Goal: Task Accomplishment & Management: Use online tool/utility

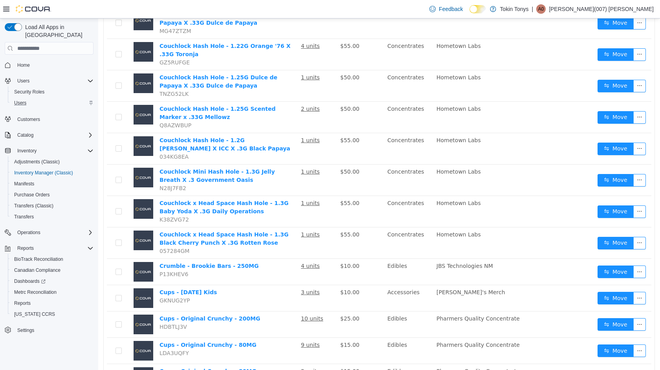
scroll to position [687, 0]
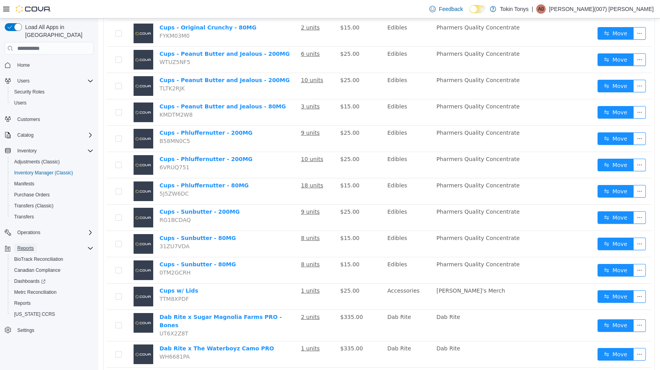
click at [26, 245] on span "Reports" at bounding box center [25, 248] width 16 height 6
click at [32, 245] on span "Reports" at bounding box center [25, 248] width 16 height 6
click at [20, 300] on span "Reports" at bounding box center [22, 303] width 16 height 6
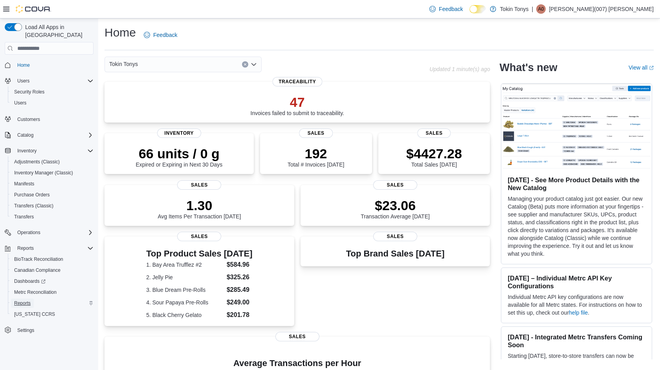
click at [33, 298] on link "Reports" at bounding box center [22, 302] width 23 height 9
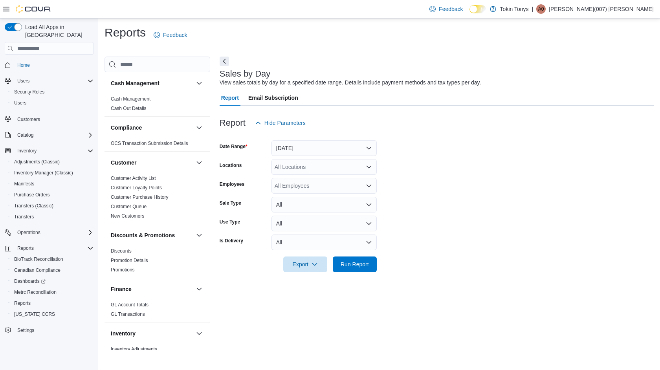
click at [239, 322] on div "Sales by Day View sales totals by day for a specified date range. Details inclu…" at bounding box center [437, 203] width 434 height 293
click at [155, 321] on div "GL Account Totals GL Transactions" at bounding box center [157, 311] width 106 height 22
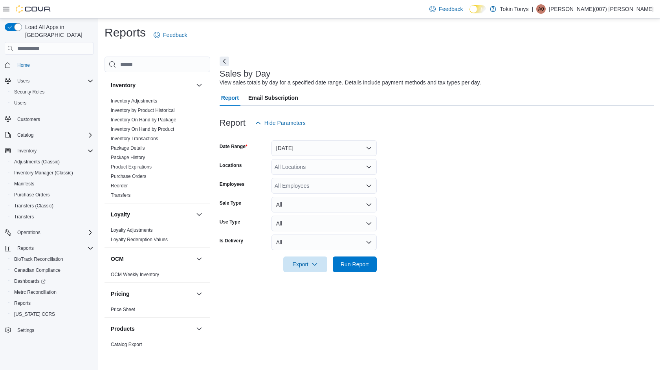
scroll to position [267, 0]
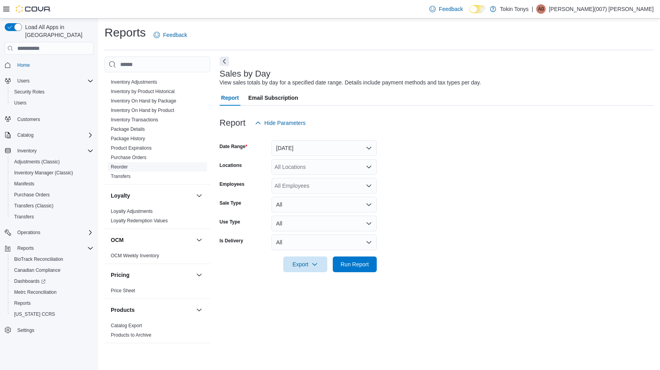
click at [124, 162] on span "Reorder" at bounding box center [157, 166] width 99 height 9
click at [125, 155] on link "Purchase Orders" at bounding box center [129, 157] width 36 height 5
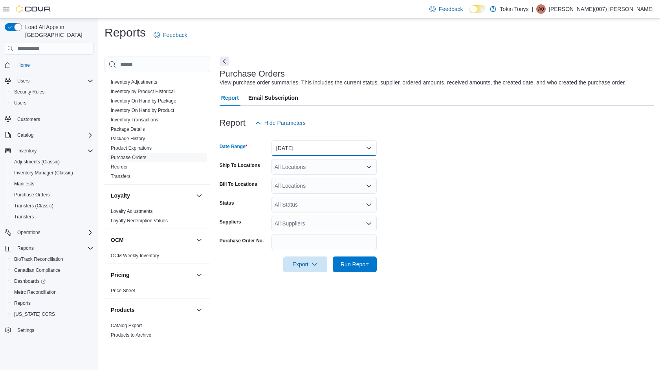
click at [340, 150] on button "[DATE]" at bounding box center [323, 148] width 105 height 16
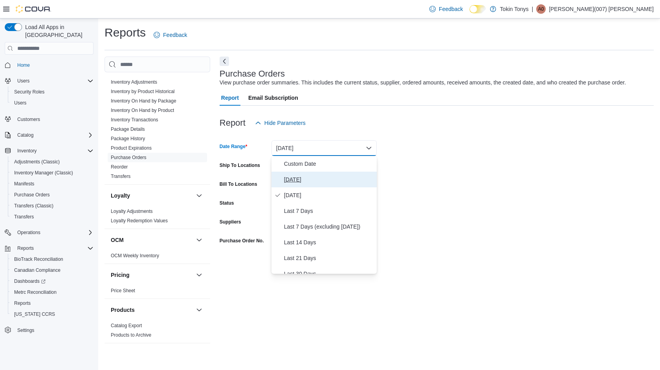
click at [319, 182] on span "[DATE]" at bounding box center [329, 179] width 90 height 9
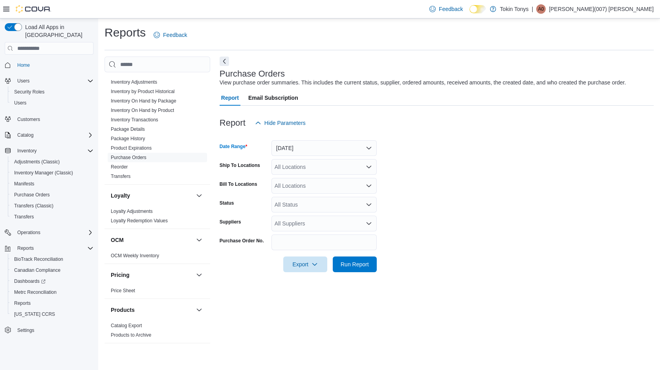
click at [333, 172] on div "All Locations" at bounding box center [323, 167] width 105 height 16
click at [323, 186] on button "[STREET_ADDRESS]" at bounding box center [323, 191] width 105 height 11
click at [335, 170] on div "[STREET_ADDRESS] Selected. [STREET_ADDRESS]. Press Backspace to delete [STREET_…" at bounding box center [323, 167] width 105 height 16
click at [329, 181] on div "Tokin Tonys" at bounding box center [324, 180] width 96 height 8
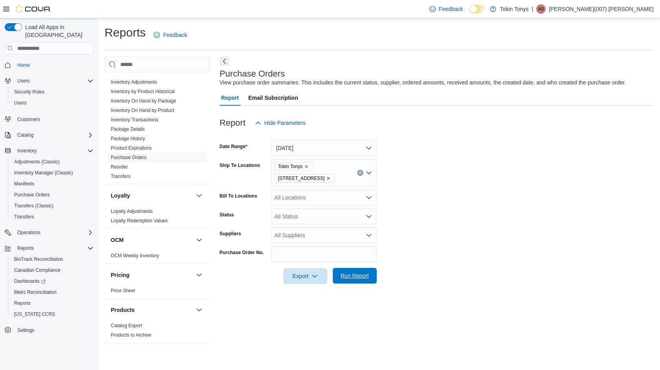
click at [348, 273] on span "Run Report" at bounding box center [354, 276] width 28 height 8
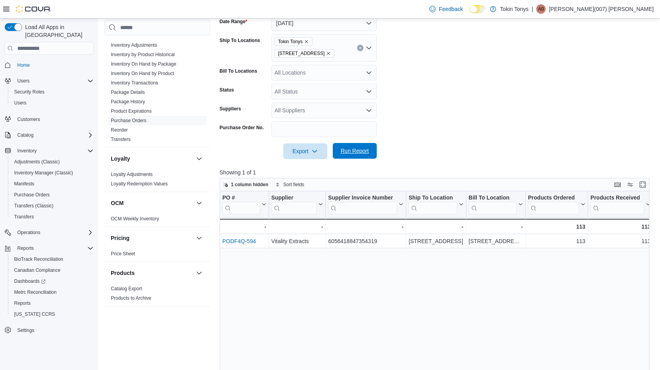
scroll to position [126, 0]
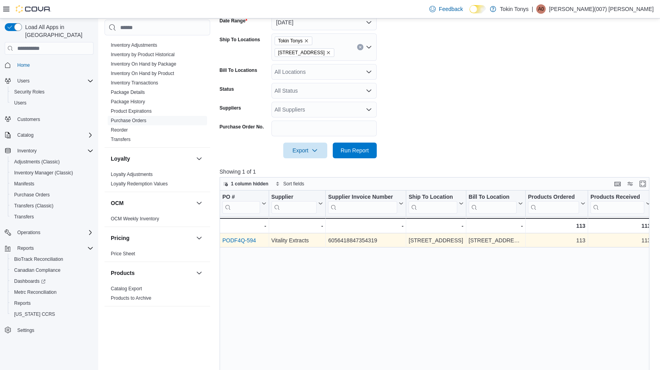
click at [251, 240] on link "PODF4Q-594" at bounding box center [239, 240] width 34 height 6
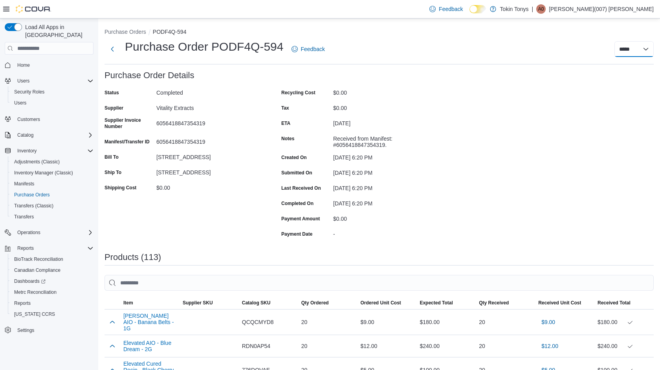
click at [620, 47] on select "**********" at bounding box center [633, 49] width 39 height 16
select select "**********"
select select
